Goal: Obtain resource: Obtain resource

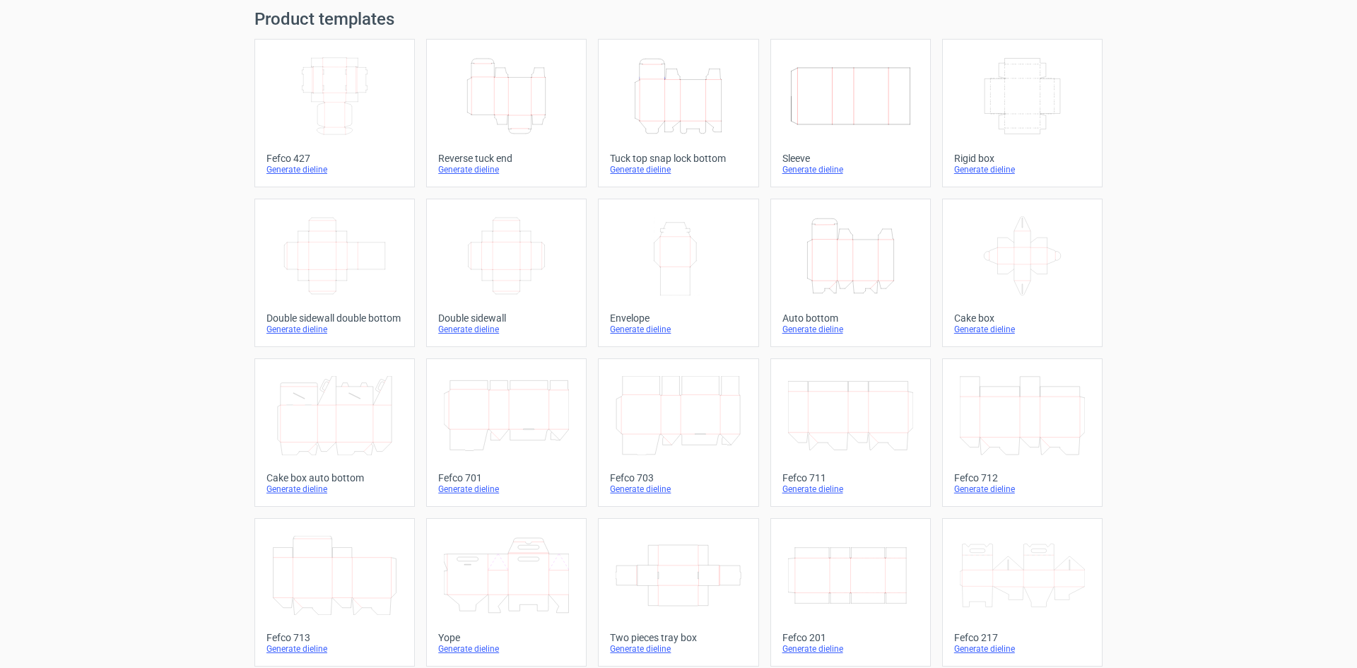
scroll to position [71, 0]
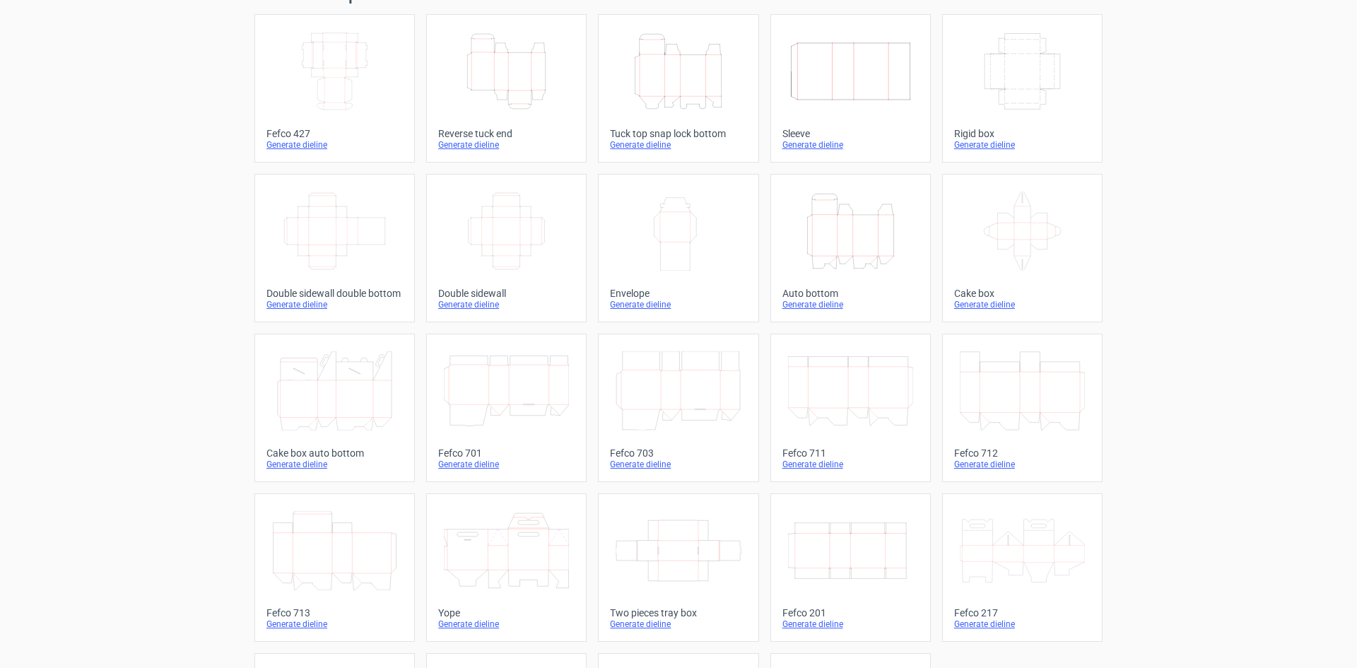
click at [346, 112] on div "Width Depth Height" at bounding box center [335, 71] width 136 height 90
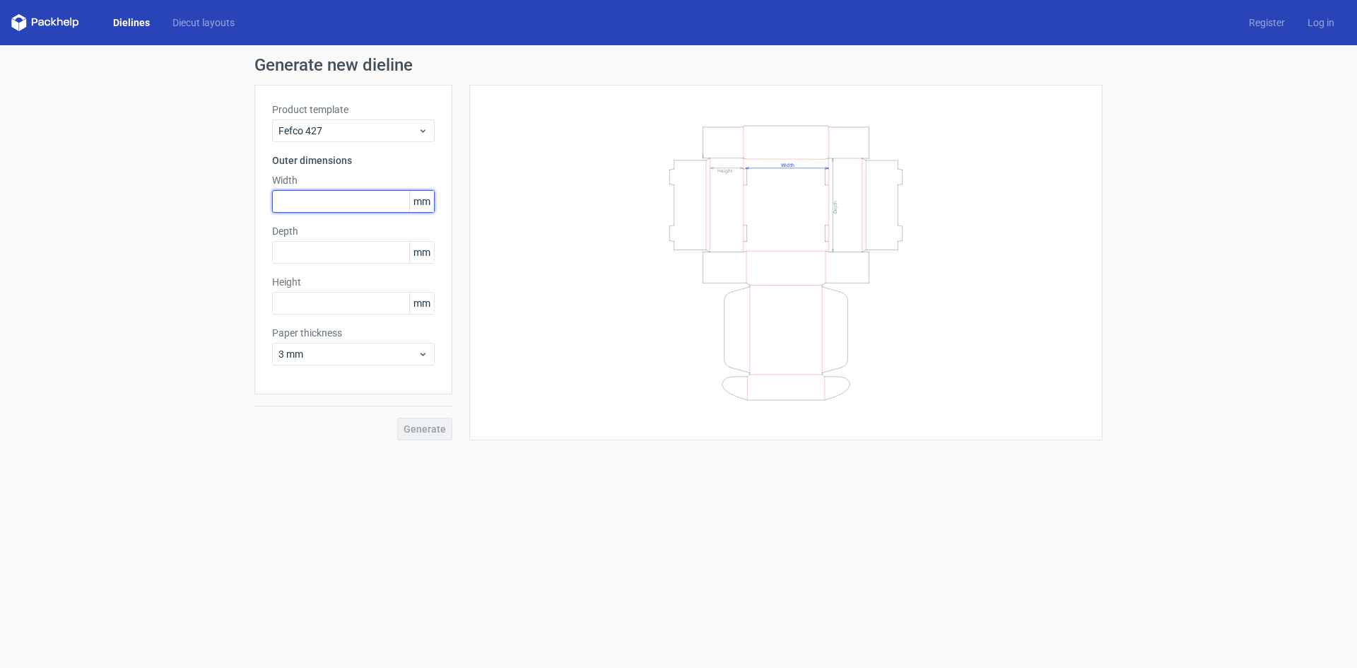
click at [329, 201] on input "text" at bounding box center [353, 201] width 163 height 23
type input "210"
type input "170"
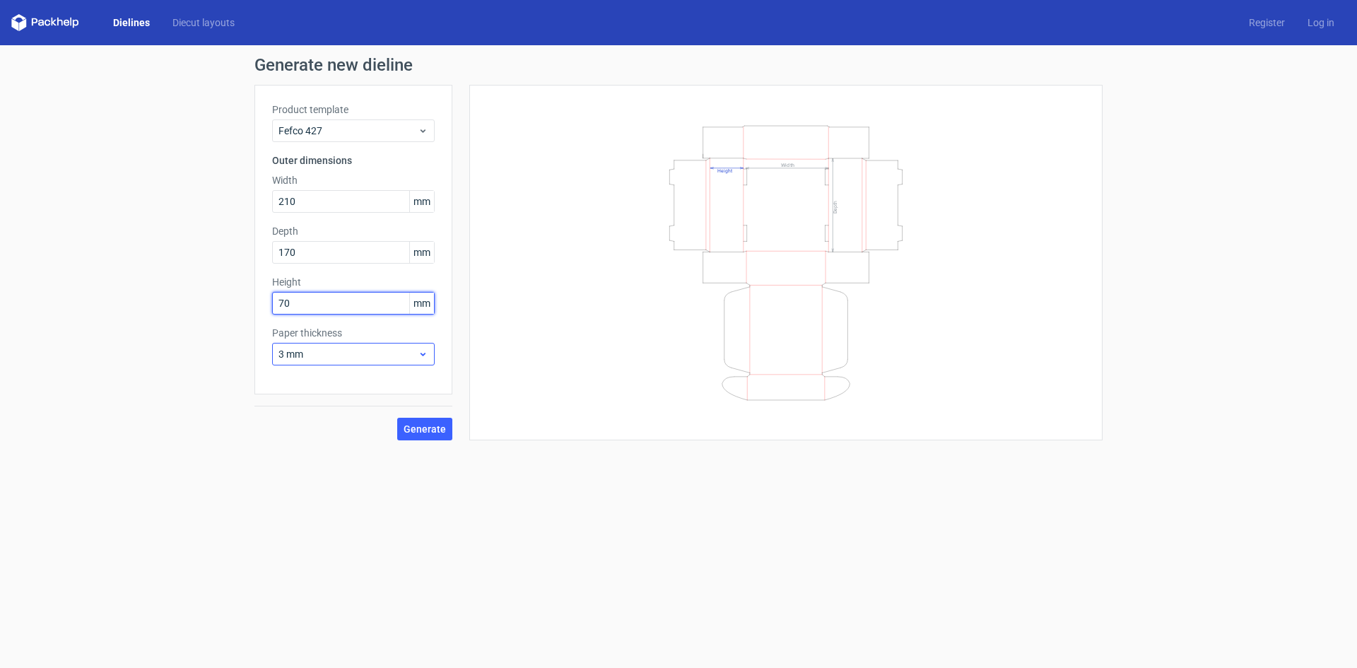
type input "70"
click at [348, 354] on span "3 mm" at bounding box center [348, 354] width 139 height 14
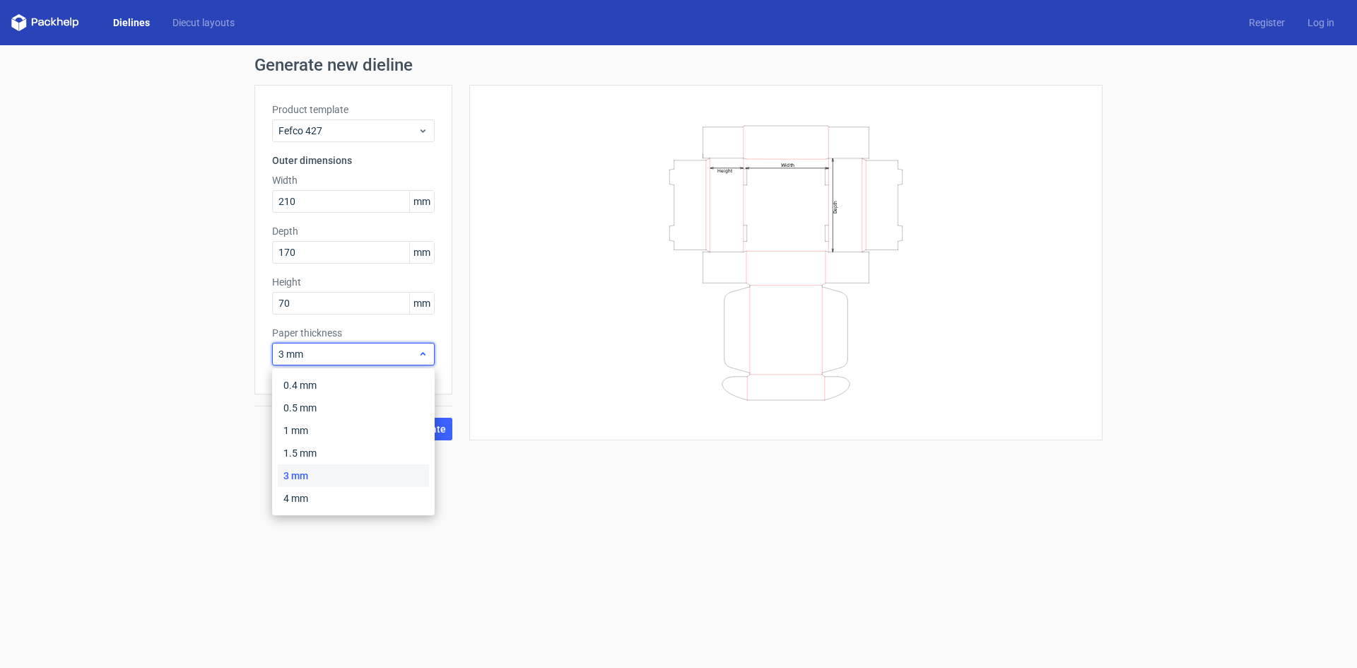
click at [336, 355] on span "3 mm" at bounding box center [348, 354] width 139 height 14
click at [283, 356] on span "3 mm" at bounding box center [348, 354] width 139 height 14
click at [283, 357] on span "3 mm" at bounding box center [348, 354] width 139 height 14
click at [279, 355] on span "3 mm" at bounding box center [348, 354] width 139 height 14
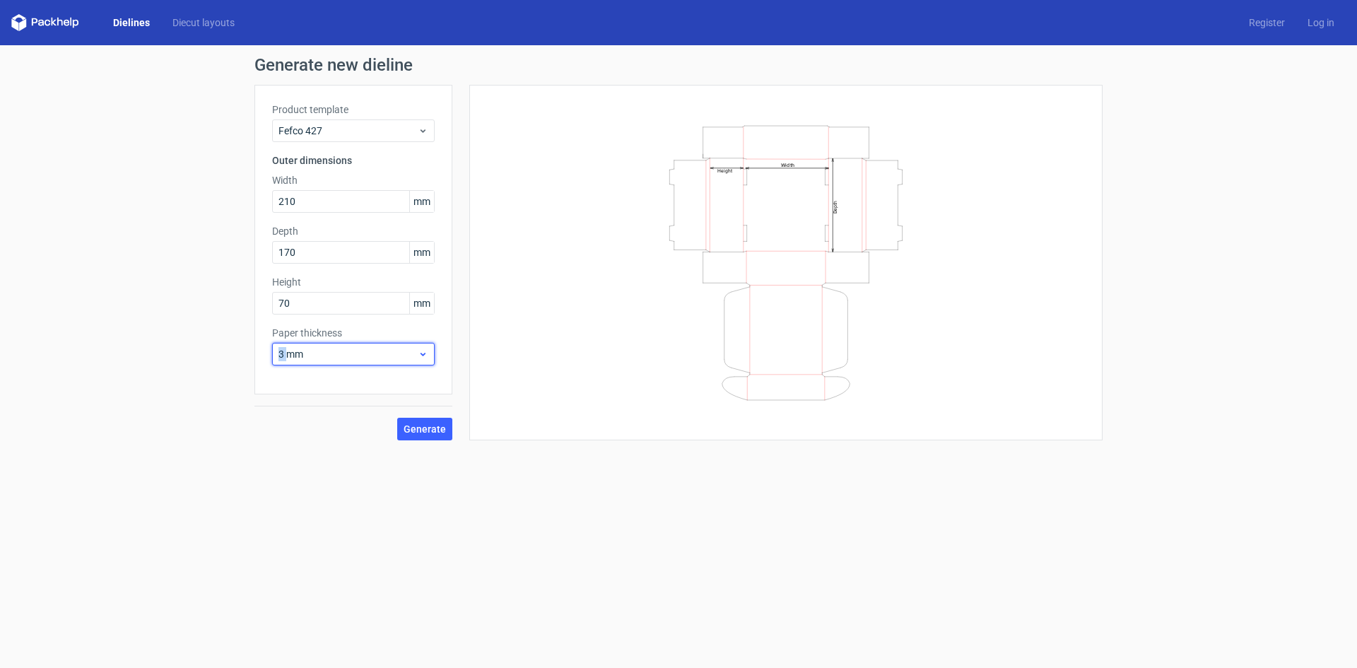
click at [280, 354] on span "3 mm" at bounding box center [348, 354] width 139 height 14
click at [281, 354] on span "3 mm" at bounding box center [348, 354] width 139 height 14
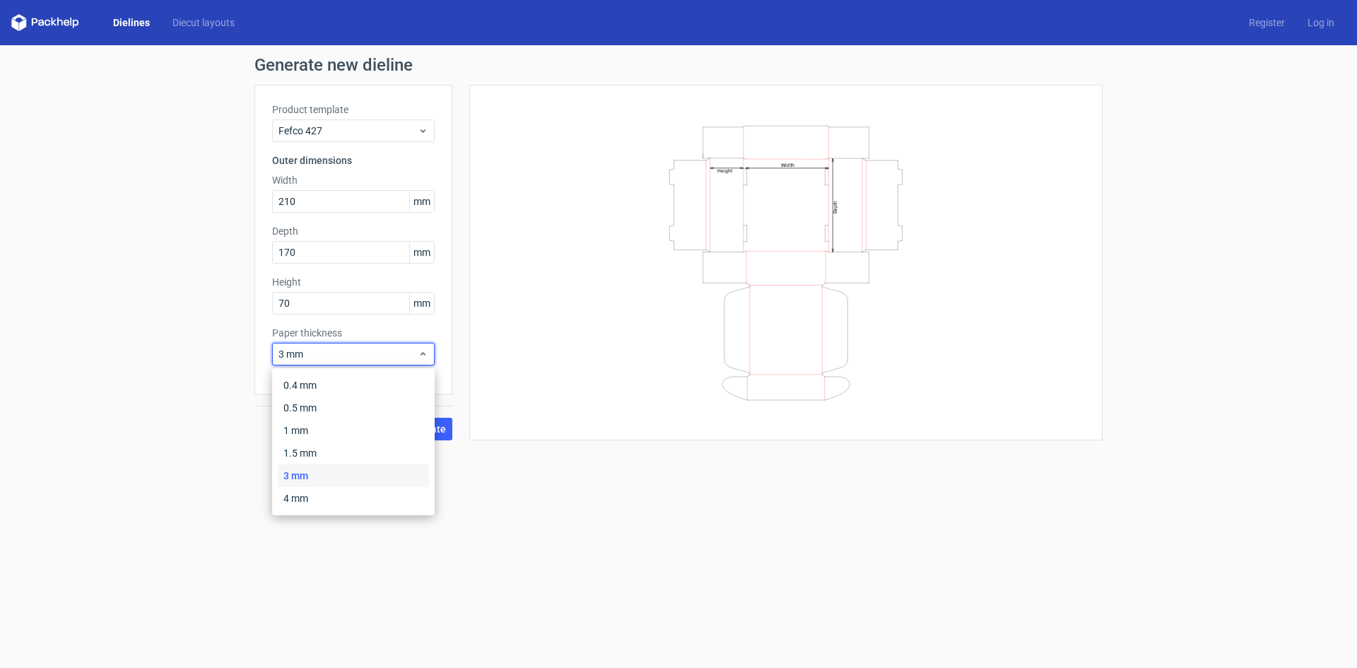
click at [598, 511] on form "Generate new dieline Product template Fefco 427 Outer dimensions Width 210 mm D…" at bounding box center [678, 356] width 1357 height 623
click at [424, 413] on div "Generate" at bounding box center [353, 417] width 198 height 46
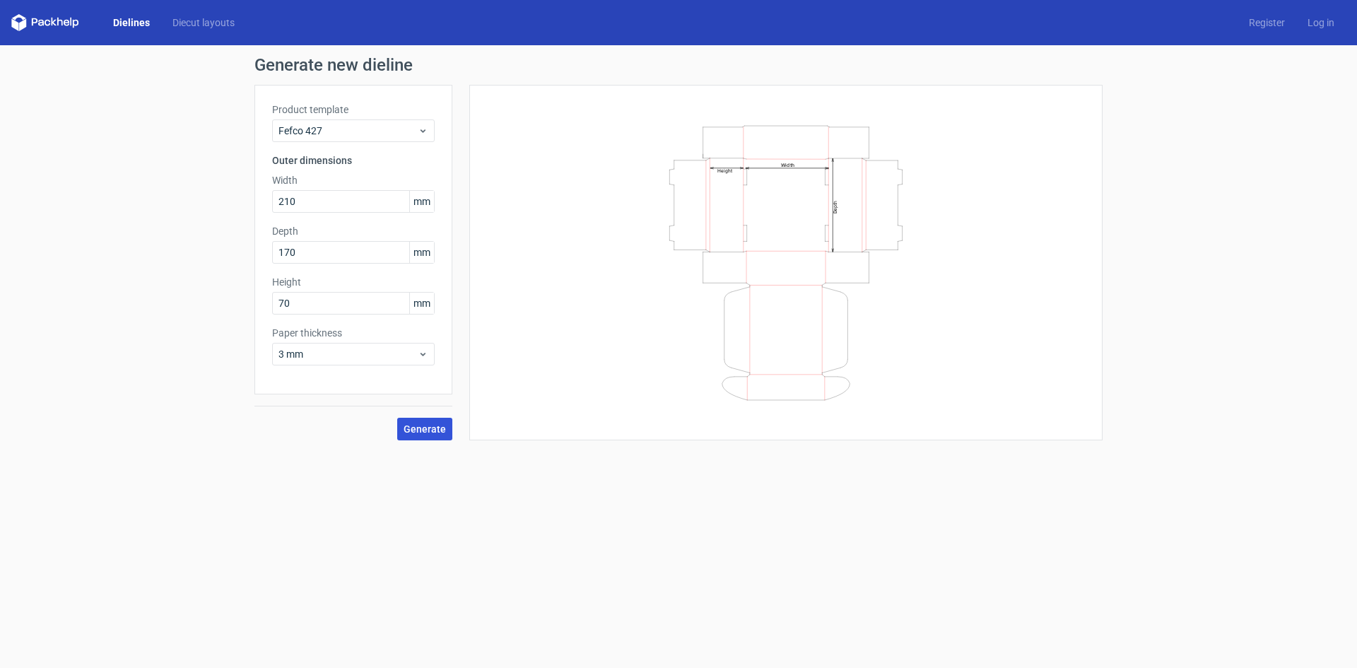
click at [427, 424] on span "Generate" at bounding box center [425, 429] width 42 height 10
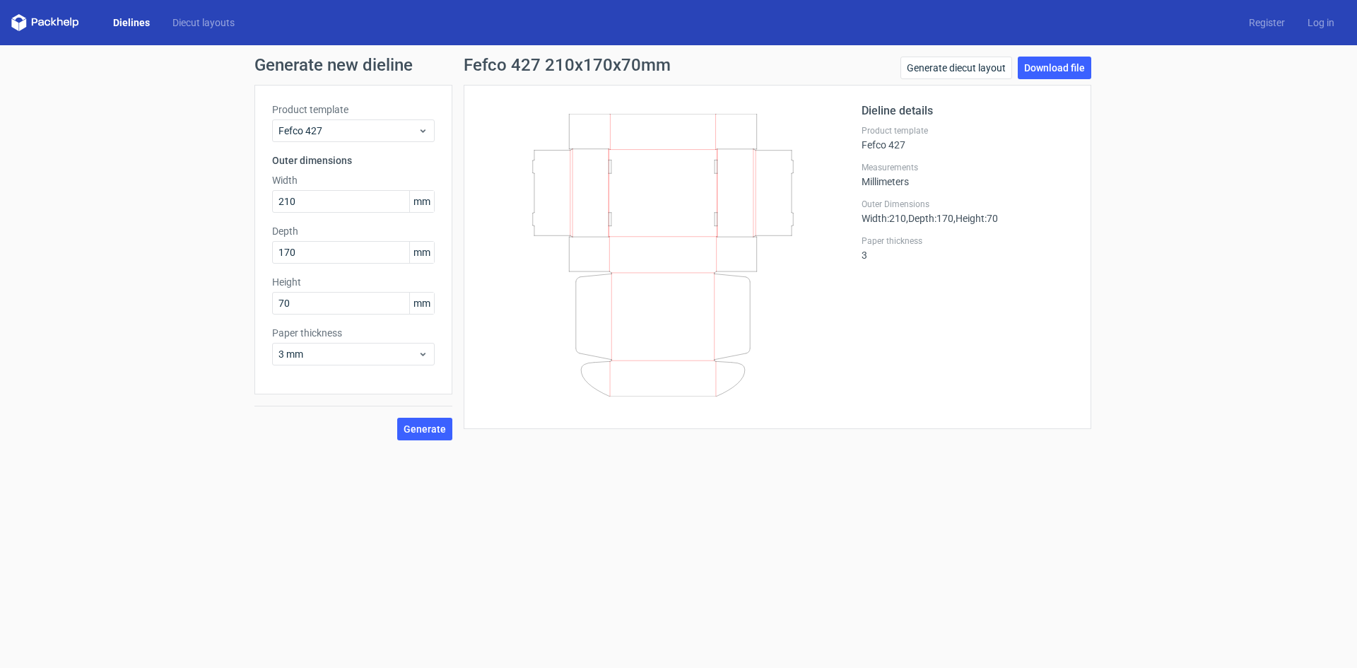
click at [292, 474] on form "Generate new dieline Product template Fefco 427 Outer dimensions Width 210 mm D…" at bounding box center [678, 356] width 1357 height 623
